Goal: Check status: Check status

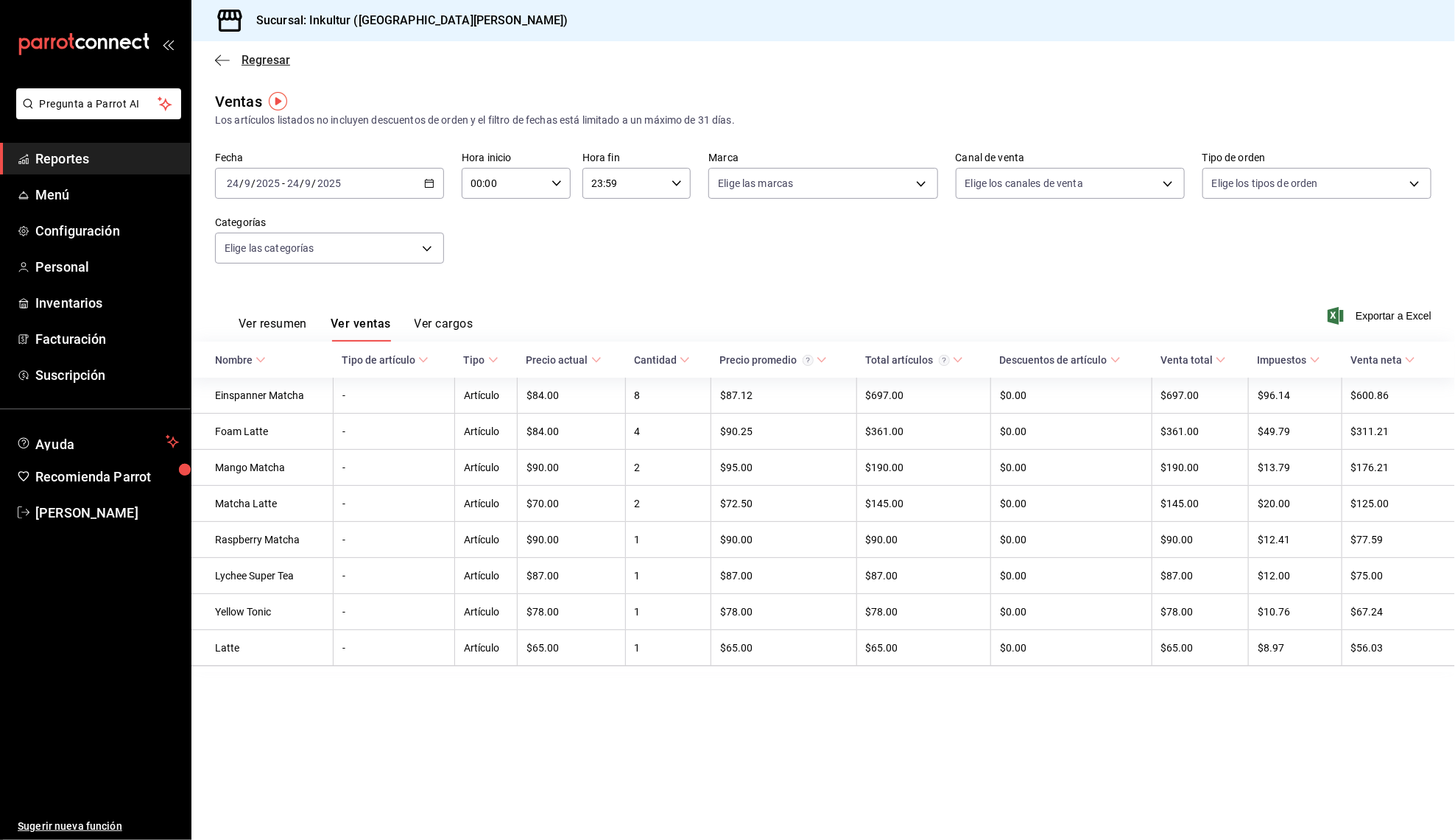
click at [224, 65] on icon "button" at bounding box center [222, 60] width 15 height 13
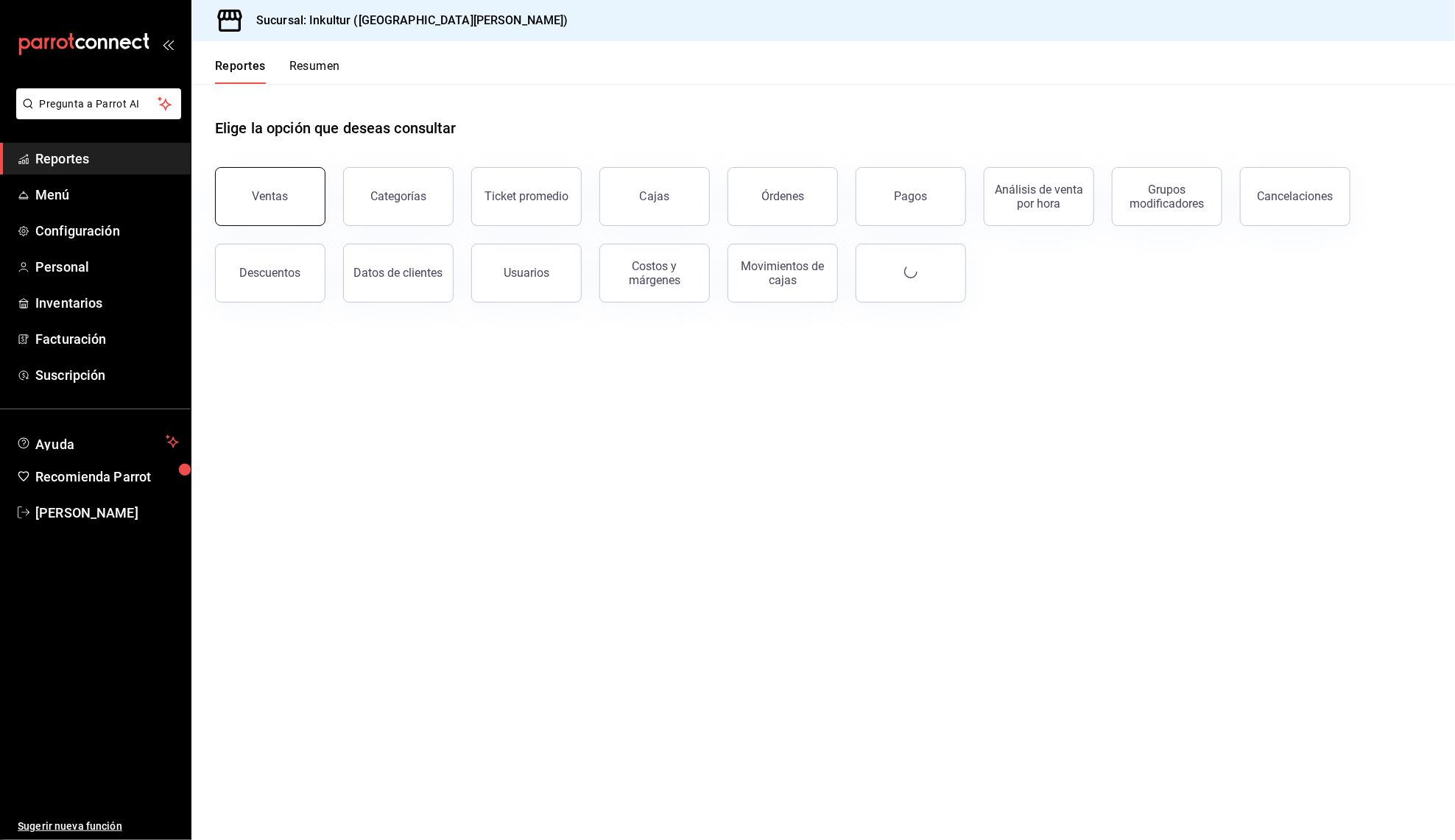
click at [305, 218] on button "Ventas" at bounding box center [270, 196] width 110 height 59
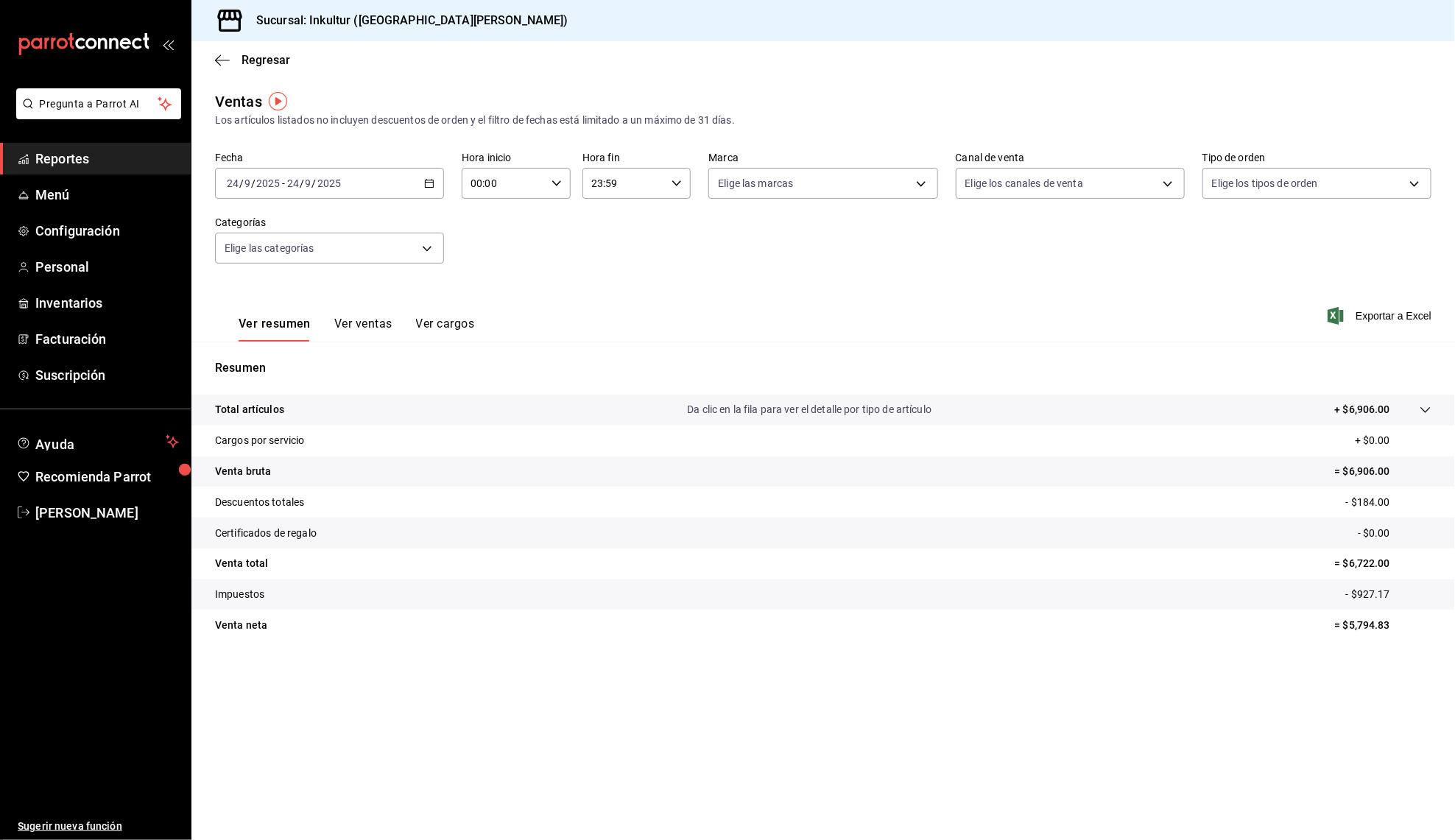
click at [432, 182] on icon "button" at bounding box center [430, 183] width 10 height 10
click at [272, 253] on span "Ayer" at bounding box center [284, 261] width 114 height 16
click at [433, 180] on 287 "button" at bounding box center [429, 183] width 9 height 8
click at [288, 229] on span "Hoy" at bounding box center [284, 228] width 114 height 16
